Goal: Task Accomplishment & Management: Use online tool/utility

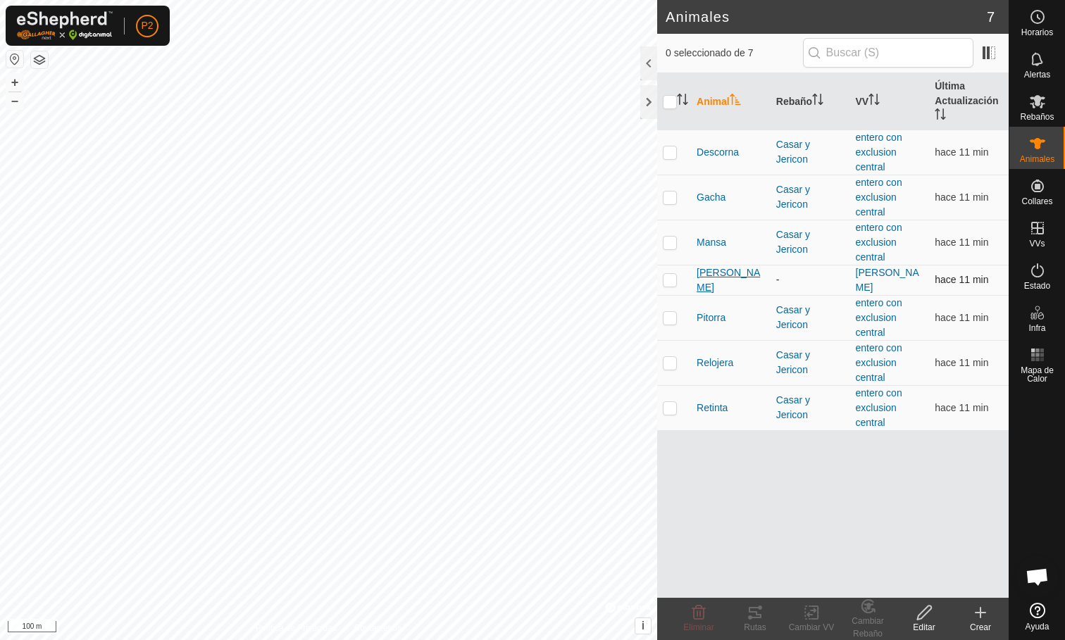
click at [714, 283] on span "[PERSON_NAME]" at bounding box center [731, 281] width 68 height 30
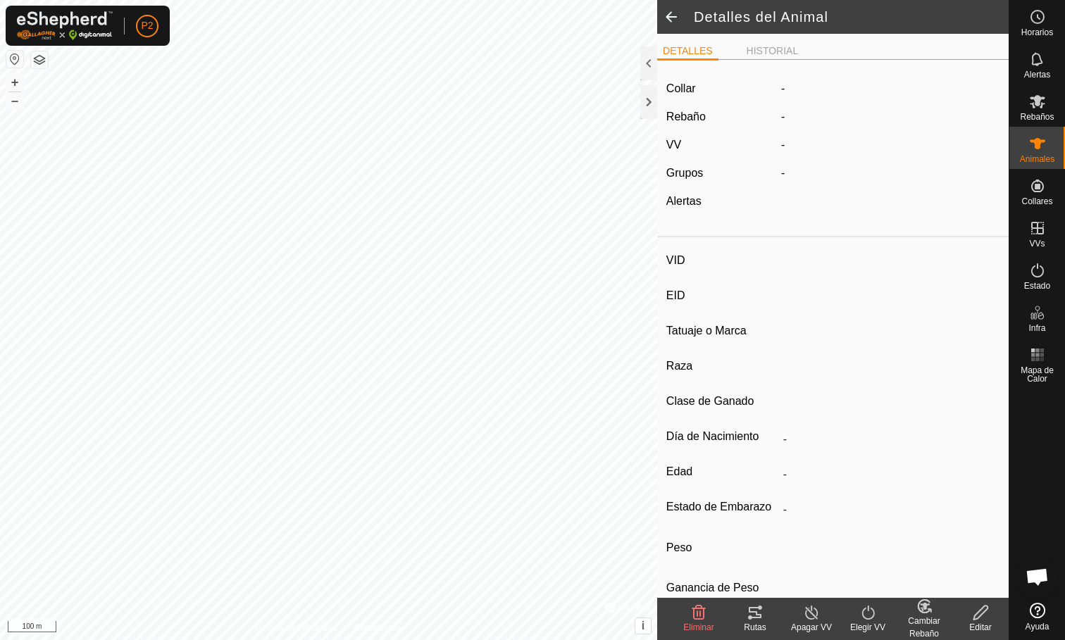
type input "[PERSON_NAME]"
type input "000061520465326"
type input "-"
type input "Limusina"
type input "-"
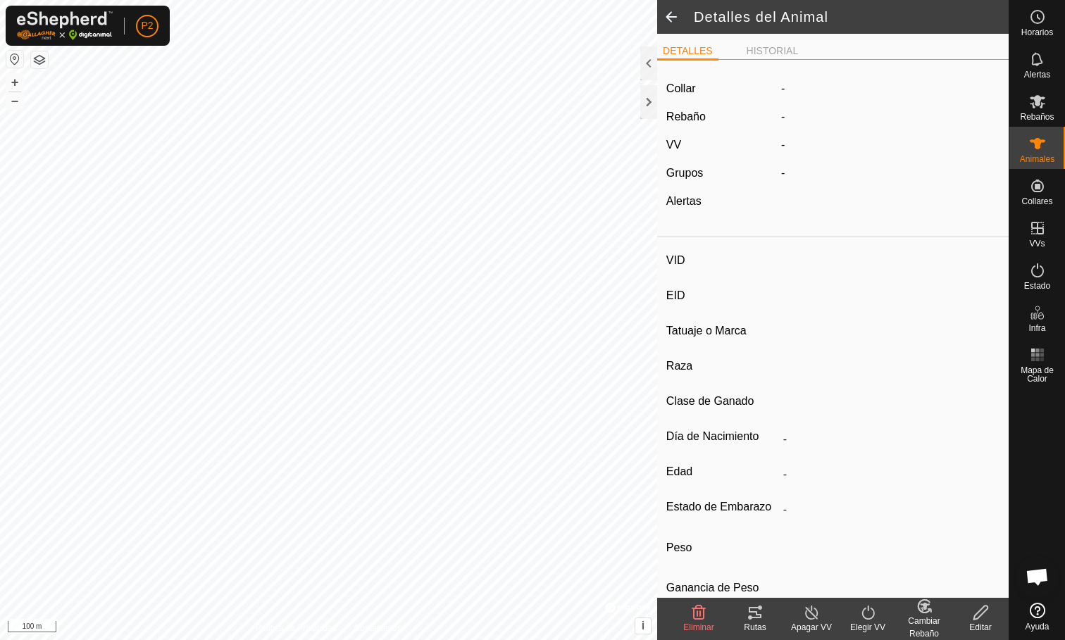
type input "03/2016"
type input "9 years 8 months"
type input "1100 kg"
type input "-"
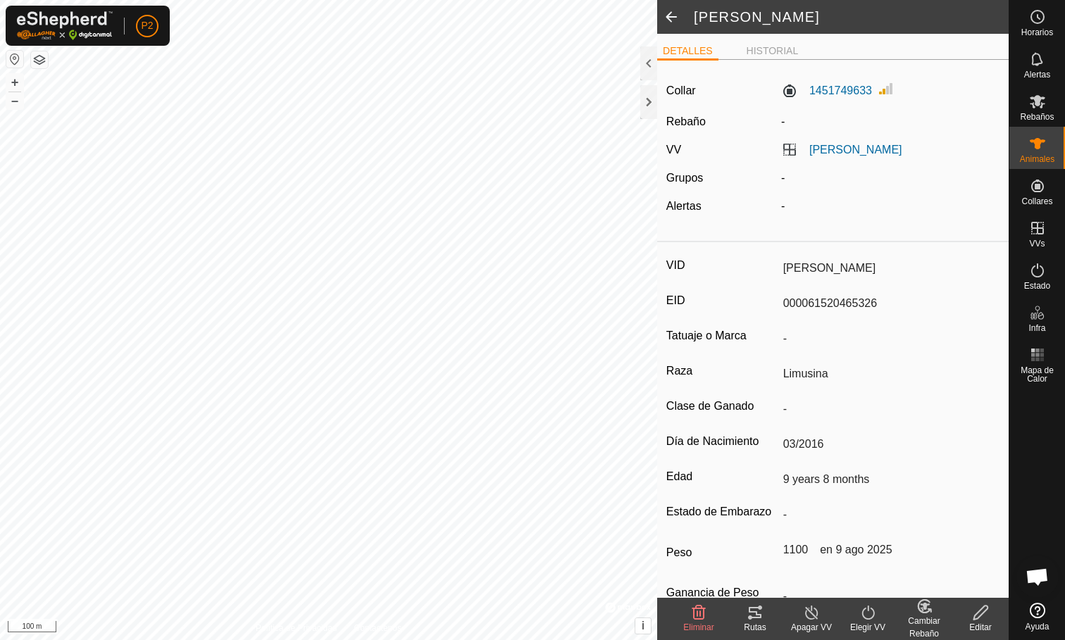
click at [755, 628] on div "Rutas" at bounding box center [755, 627] width 56 height 13
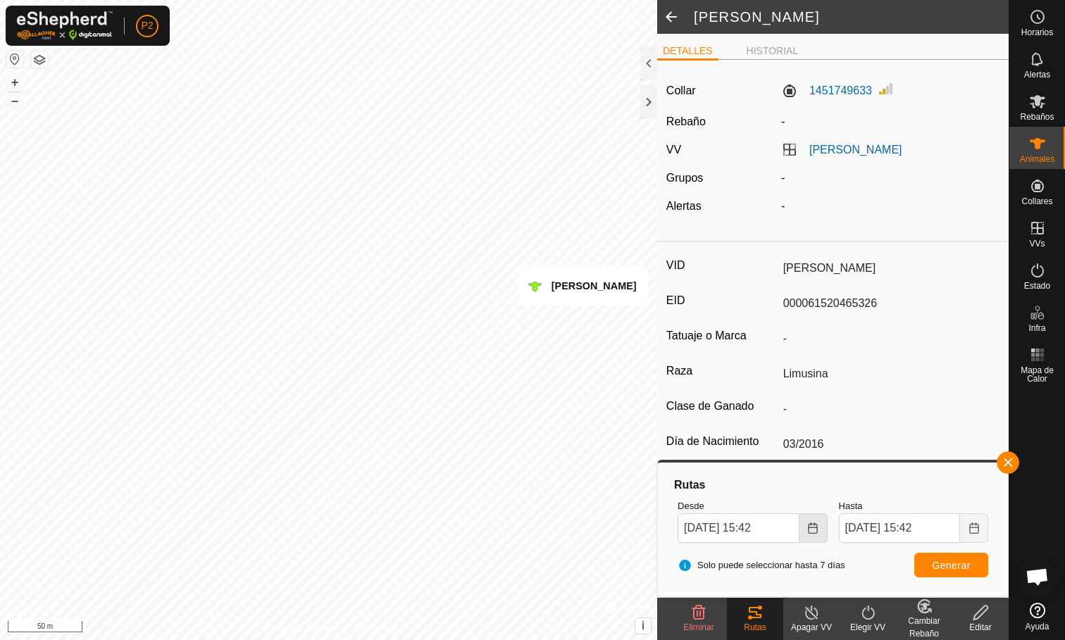
click at [812, 530] on icon "Choose Date" at bounding box center [812, 528] width 11 height 11
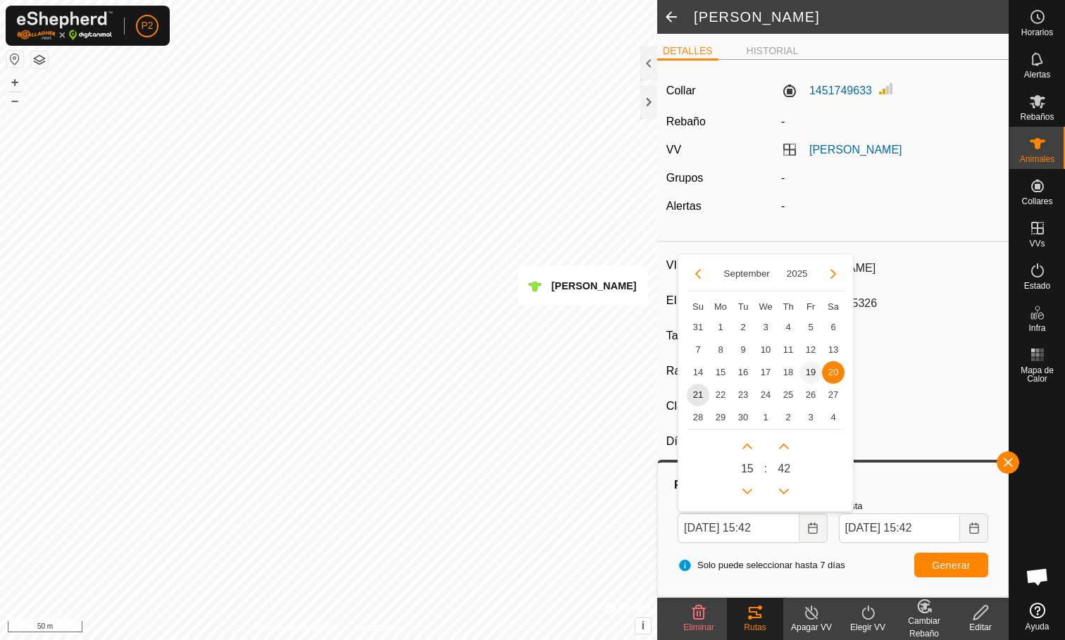
click at [815, 371] on span "19" at bounding box center [811, 372] width 23 height 23
type input "[DATE] 15:42"
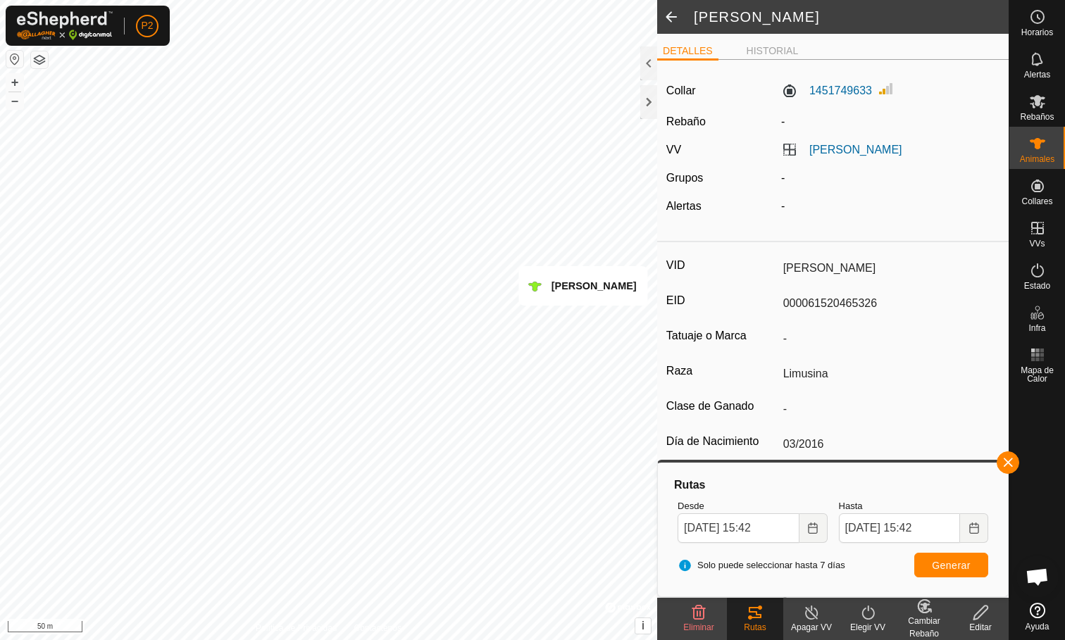
click at [937, 567] on span "Generar" at bounding box center [951, 565] width 39 height 11
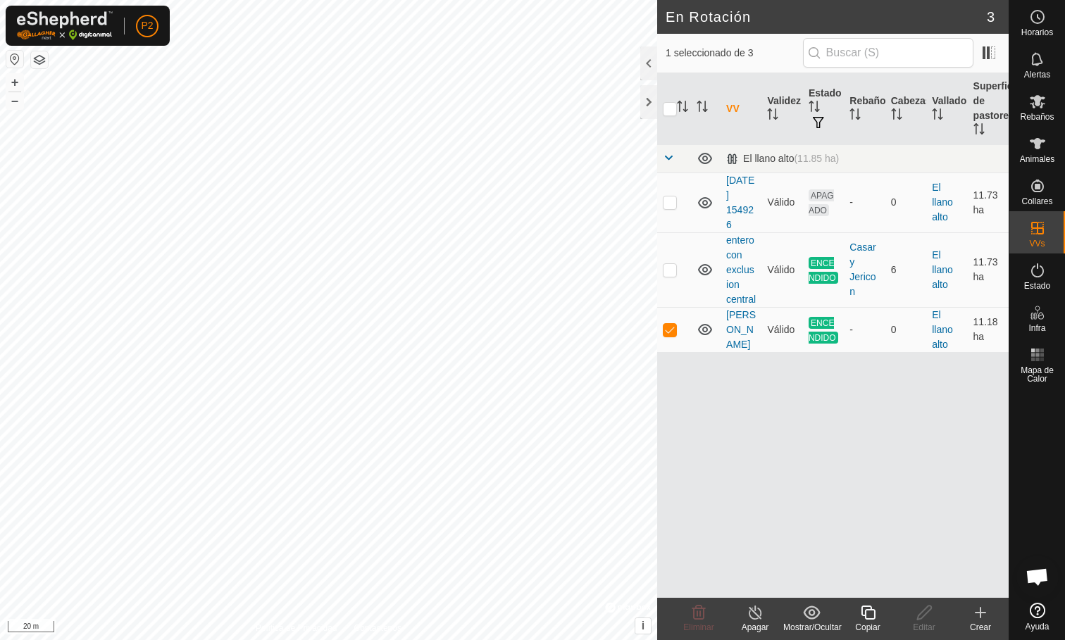
checkbox input "true"
checkbox input "false"
click at [672, 271] on p-checkbox at bounding box center [670, 269] width 14 height 11
checkbox input "false"
click at [703, 247] on div "En Rotación 3 0 seleccionado de 3 VV Validez Estado Rebaño Cabezas Vallado Supe…" at bounding box center [504, 320] width 1009 height 640
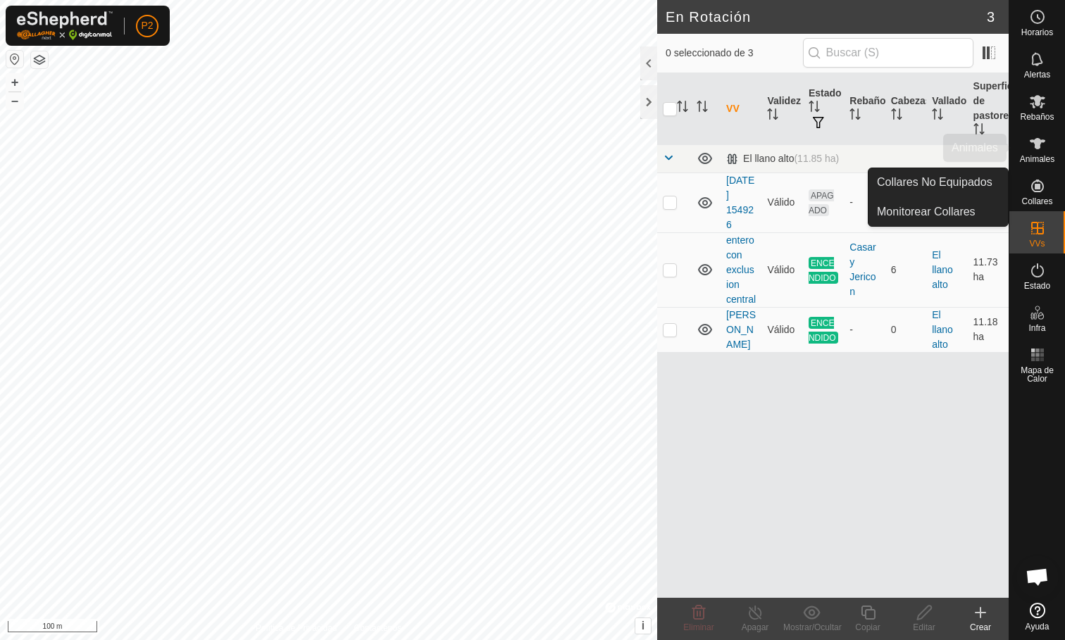
click at [1033, 156] on span "Animales" at bounding box center [1037, 159] width 35 height 8
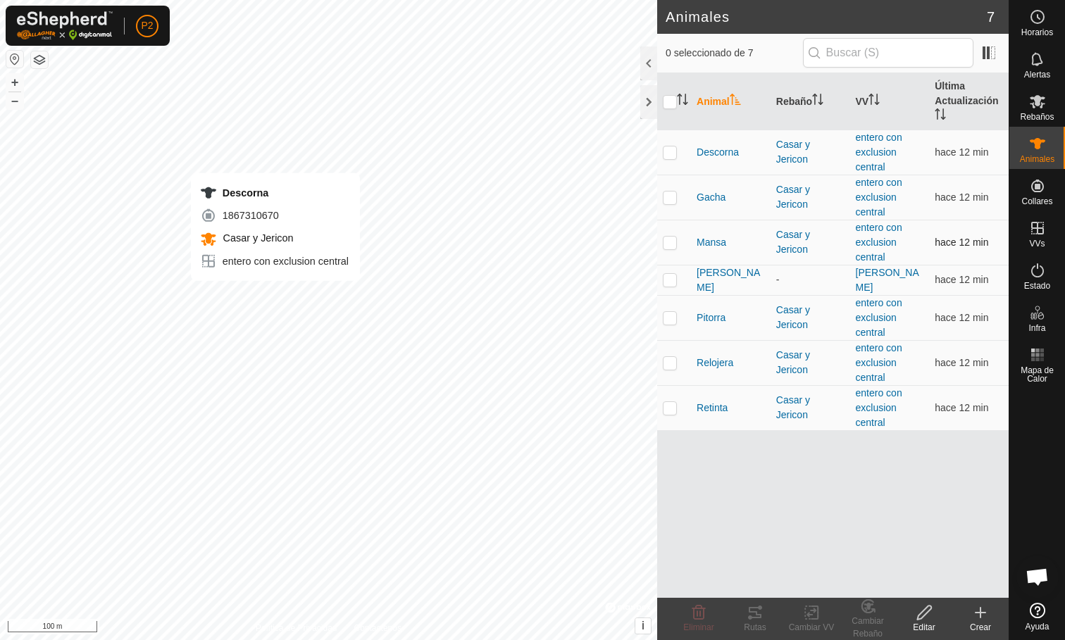
checkbox input "true"
click at [669, 195] on p-checkbox at bounding box center [670, 197] width 14 height 11
checkbox input "true"
click at [673, 244] on p-checkbox at bounding box center [670, 242] width 14 height 11
checkbox input "true"
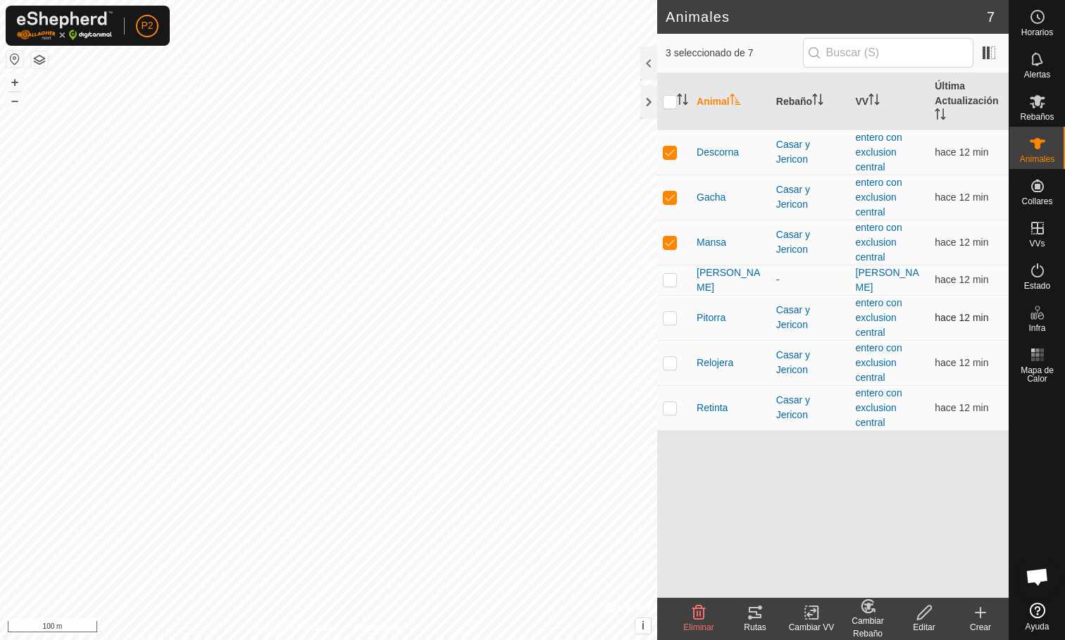
click at [676, 318] on p-checkbox at bounding box center [670, 317] width 14 height 11
checkbox input "true"
click at [669, 365] on p-checkbox at bounding box center [670, 362] width 14 height 11
checkbox input "true"
click at [673, 414] on td at bounding box center [674, 407] width 34 height 45
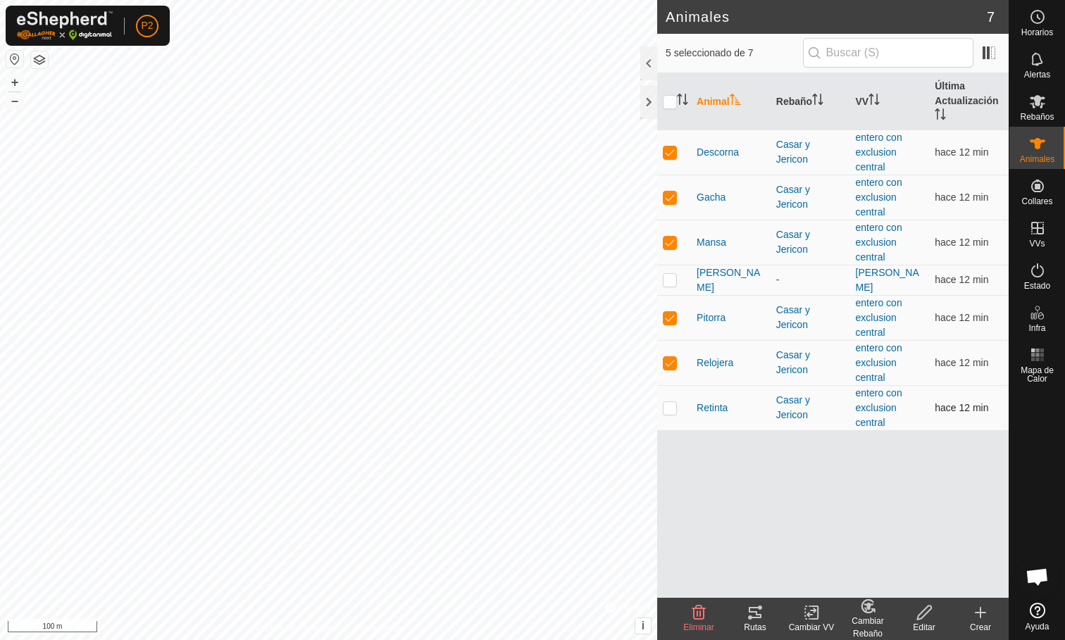
checkbox input "true"
click at [755, 624] on div "Rutas" at bounding box center [755, 627] width 56 height 13
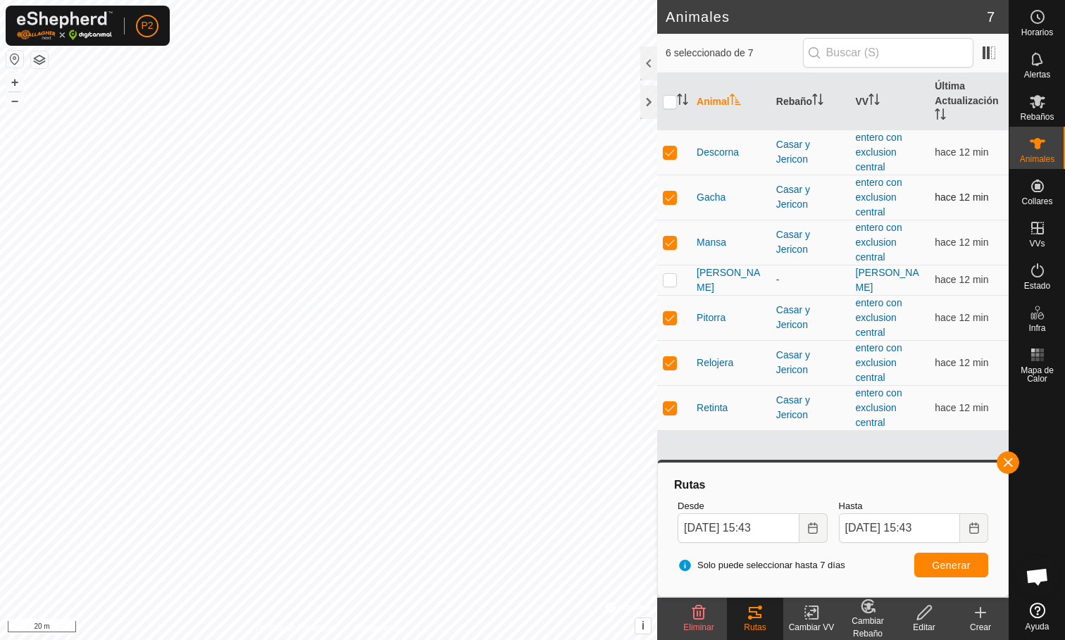
click at [671, 195] on p-checkbox at bounding box center [670, 197] width 14 height 11
checkbox input "false"
click at [669, 244] on p-checkbox at bounding box center [670, 242] width 14 height 11
checkbox input "false"
click at [666, 316] on p-checkbox at bounding box center [670, 317] width 14 height 11
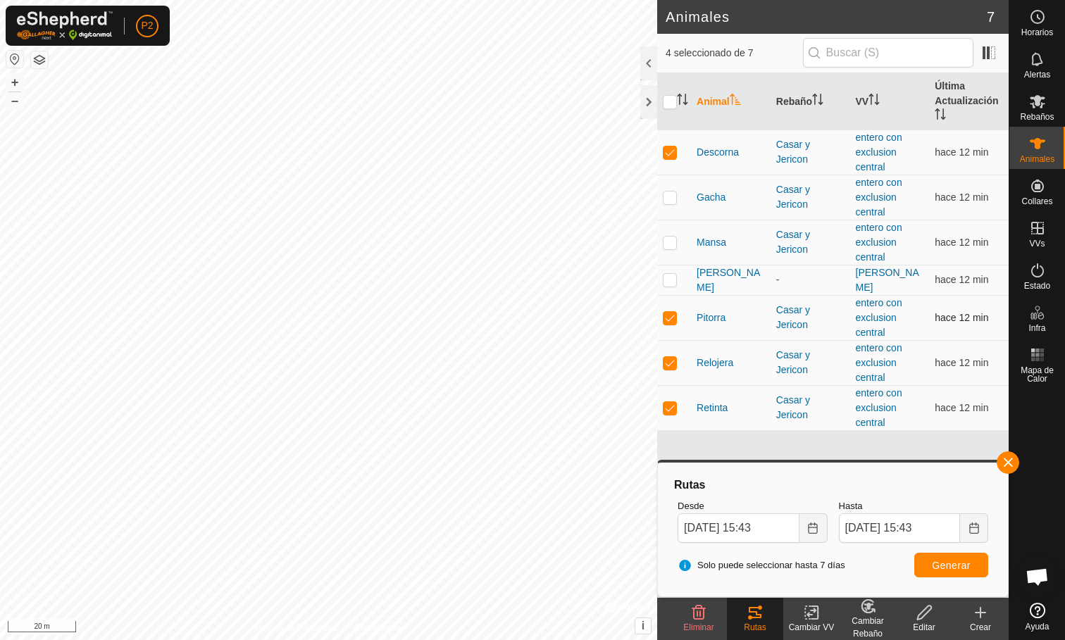
checkbox input "false"
click at [669, 362] on p-checkbox at bounding box center [670, 362] width 14 height 11
checkbox input "false"
click at [669, 404] on p-checkbox at bounding box center [670, 407] width 14 height 11
checkbox input "false"
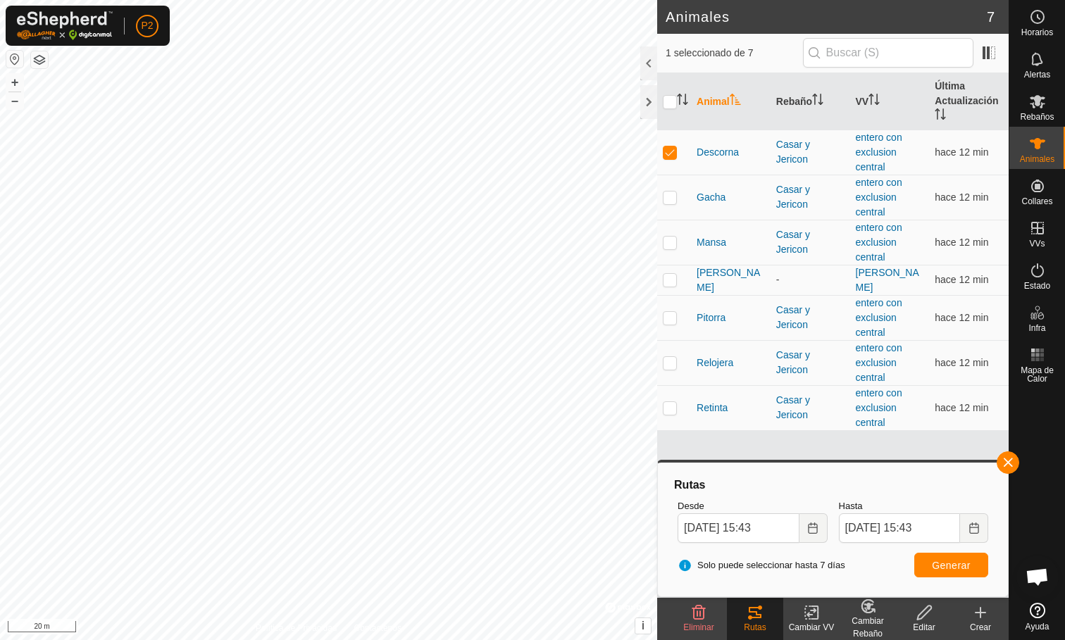
click at [952, 573] on button "Generar" at bounding box center [951, 565] width 74 height 25
